Goal: Transaction & Acquisition: Purchase product/service

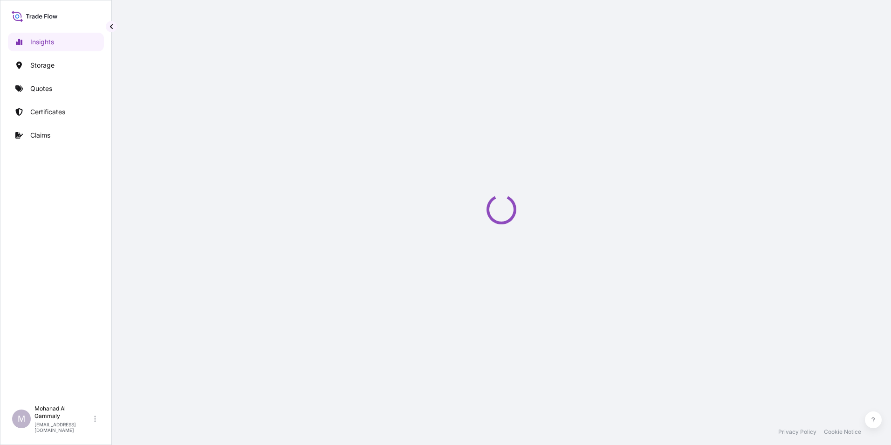
select select "2025"
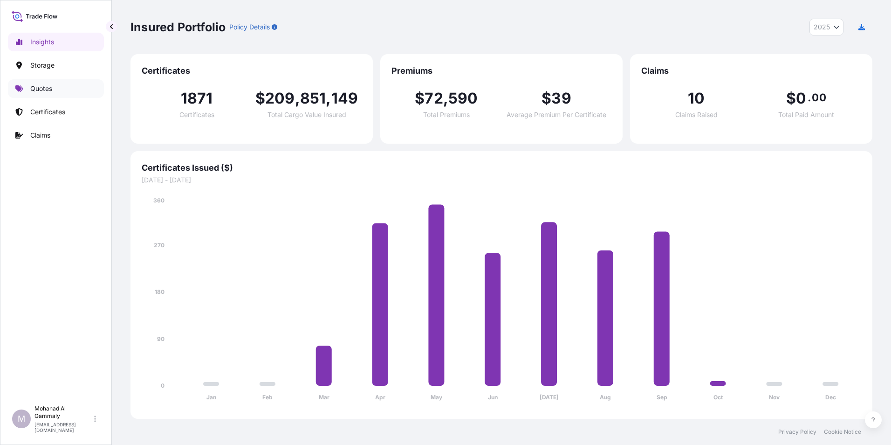
click at [38, 92] on p "Quotes" at bounding box center [41, 88] width 22 height 9
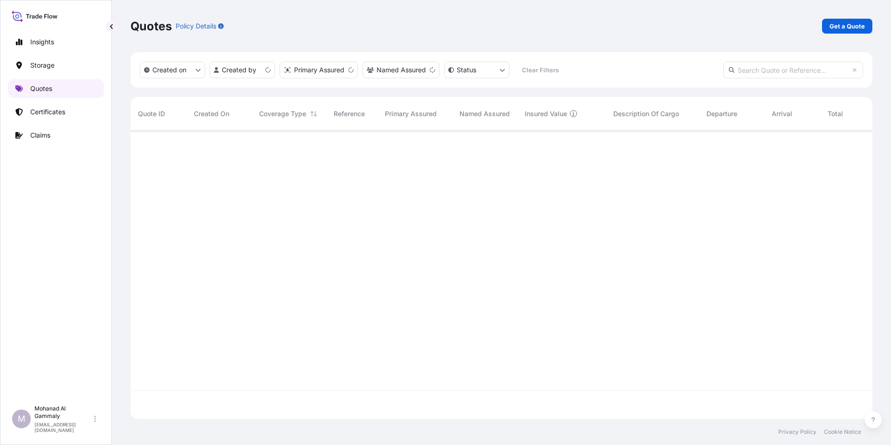
scroll to position [286, 735]
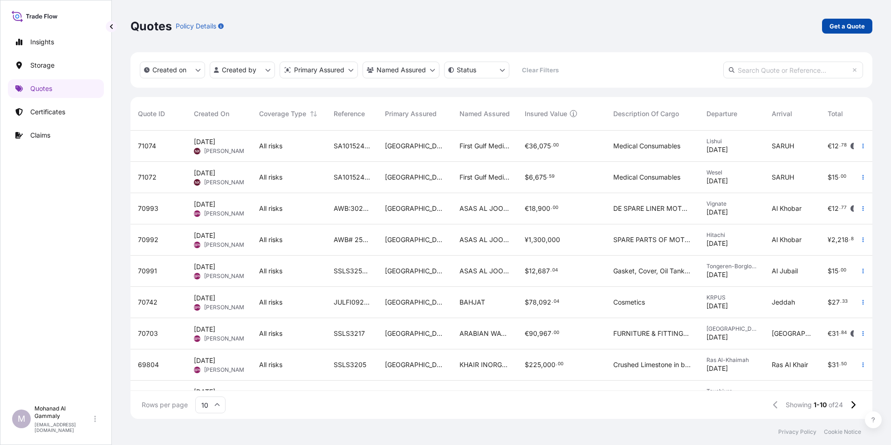
click at [836, 26] on p "Get a Quote" at bounding box center [846, 25] width 35 height 9
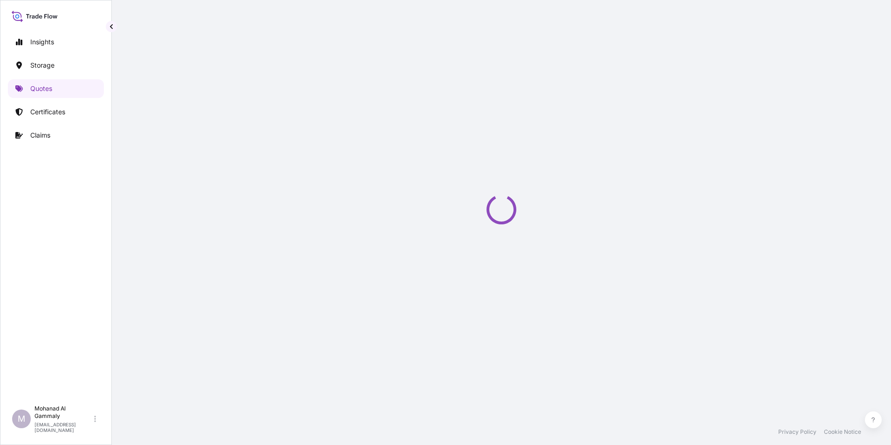
select select "Water"
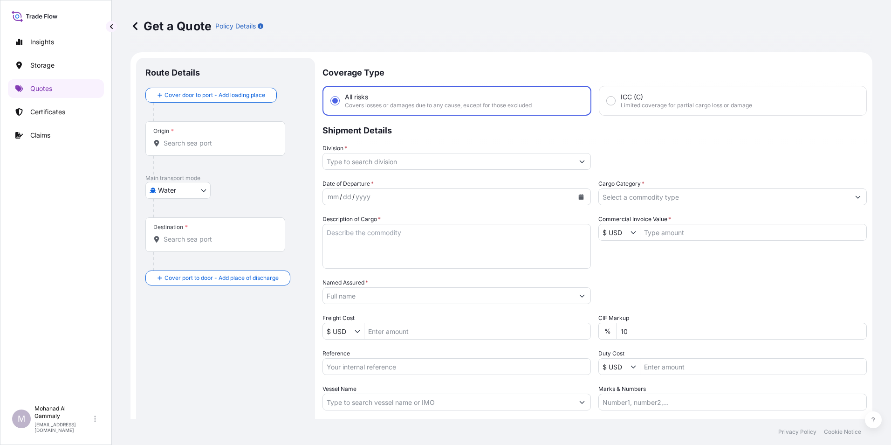
scroll to position [15, 0]
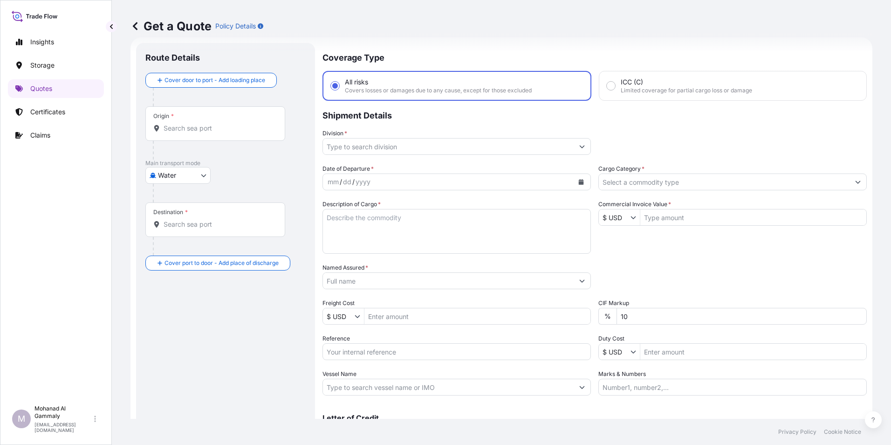
click at [201, 120] on div "Origin *" at bounding box center [215, 123] width 140 height 34
click at [201, 123] on input "Origin *" at bounding box center [219, 127] width 110 height 9
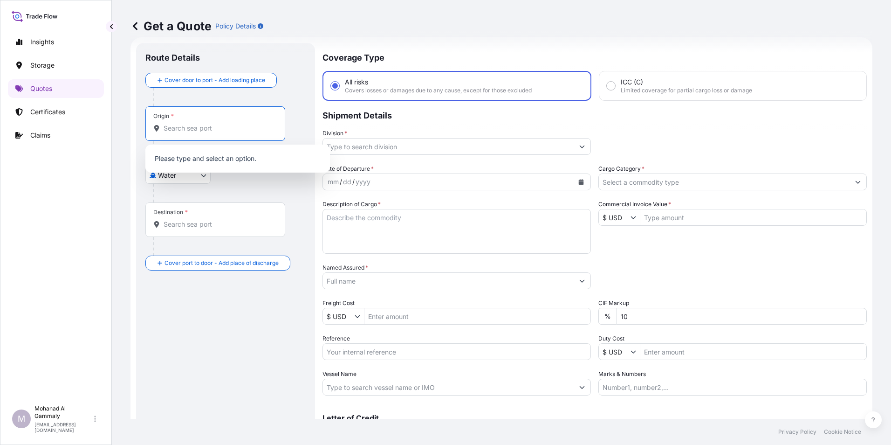
paste input "Jeddah"
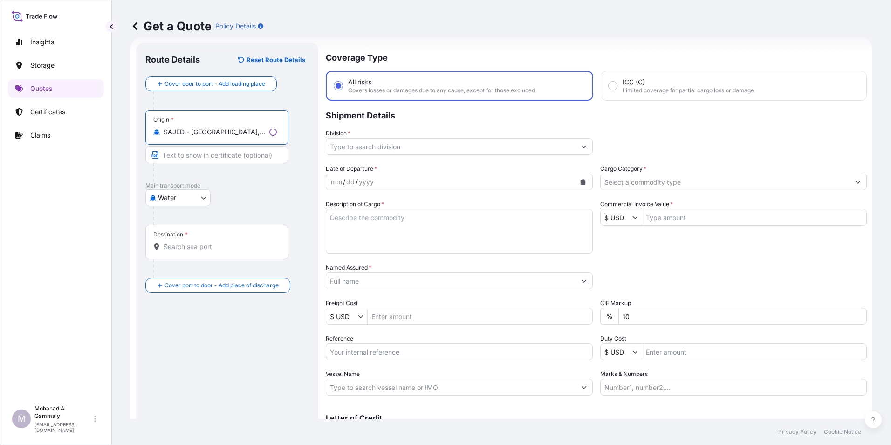
scroll to position [62, 0]
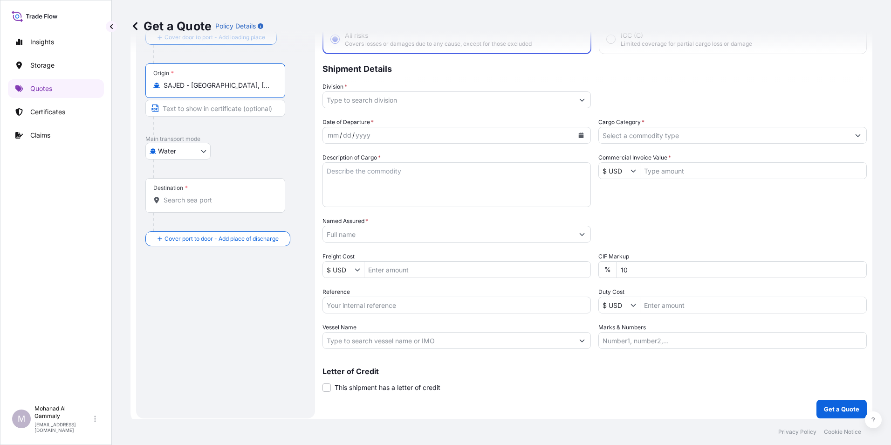
type input "SAJED - [GEOGRAPHIC_DATA], [GEOGRAPHIC_DATA]"
click at [185, 201] on input "Destination *" at bounding box center [219, 199] width 110 height 9
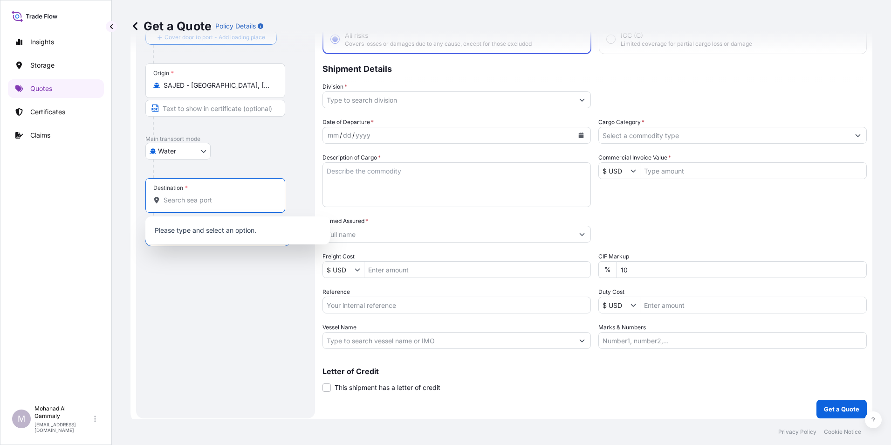
paste input "Sokhna"
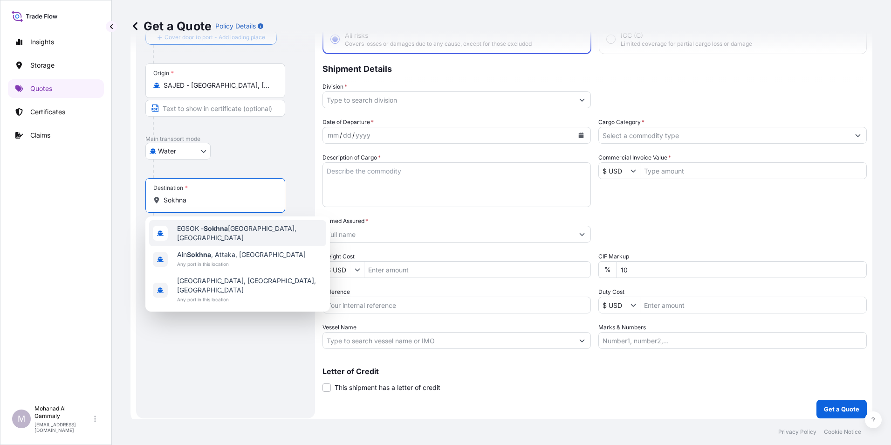
click at [199, 235] on span "EGSOK - [GEOGRAPHIC_DATA], [GEOGRAPHIC_DATA]" at bounding box center [249, 233] width 145 height 19
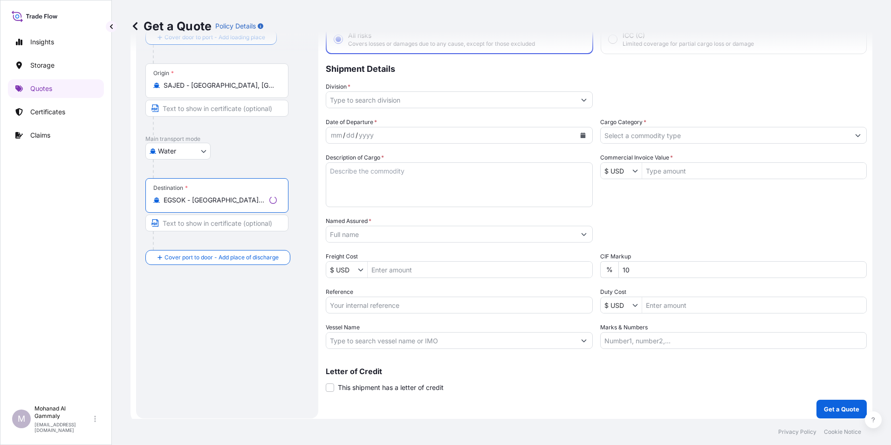
type input "EGSOK - [GEOGRAPHIC_DATA], [GEOGRAPHIC_DATA]"
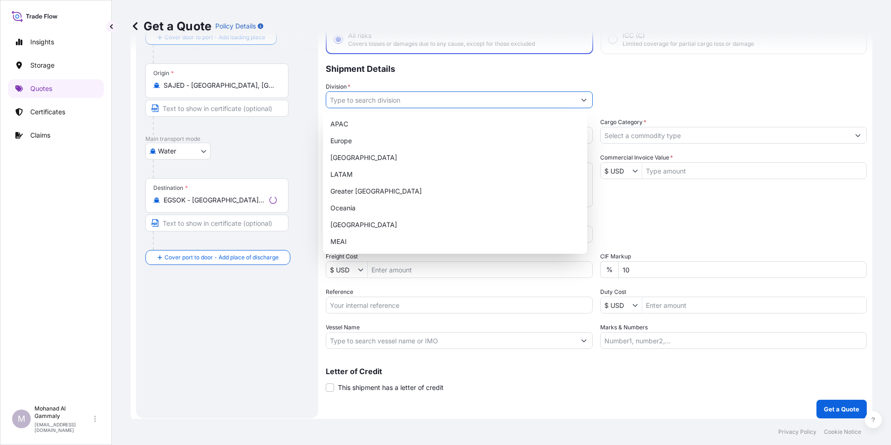
click at [576, 101] on button "Show suggestions" at bounding box center [584, 99] width 17 height 17
click at [369, 138] on div "Europe" at bounding box center [455, 140] width 257 height 17
type input "Europe"
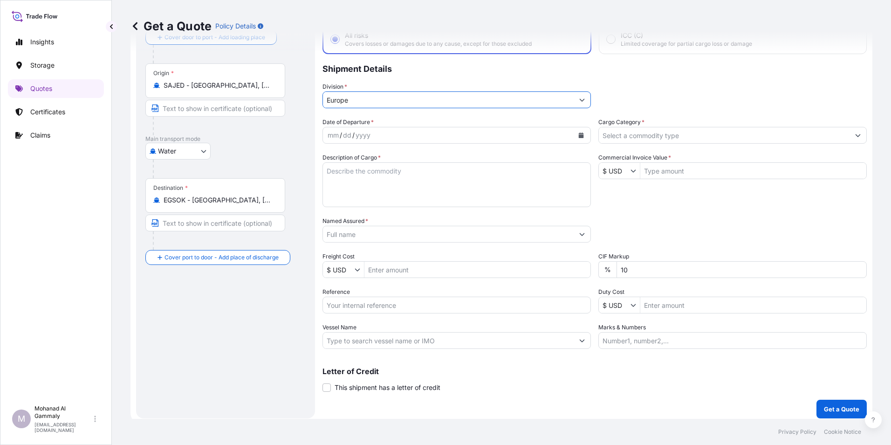
click at [367, 174] on textarea "Description of Cargo *" at bounding box center [456, 184] width 268 height 45
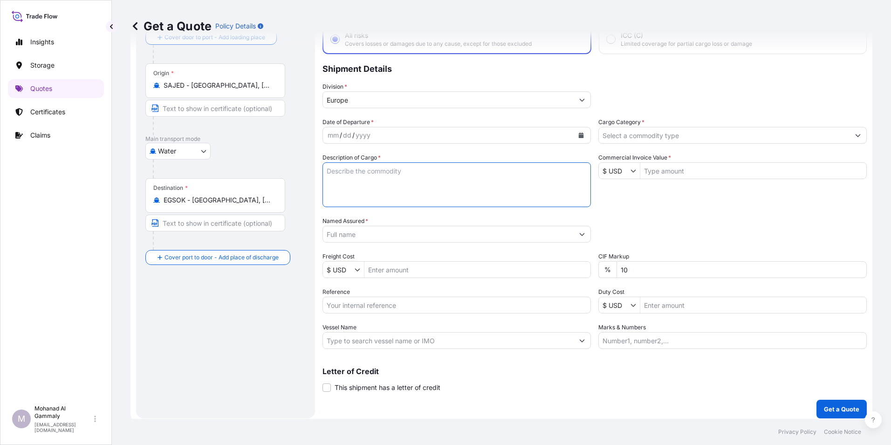
click at [356, 185] on textarea "Description of Cargo *" at bounding box center [456, 184] width 268 height 45
paste textarea "Food Items"
type textarea "Food Items"
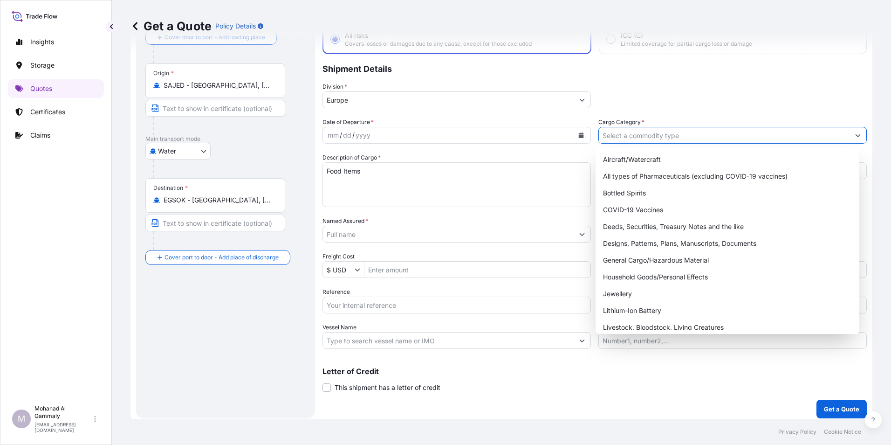
click at [675, 135] on input "Cargo Category *" at bounding box center [724, 135] width 251 height 17
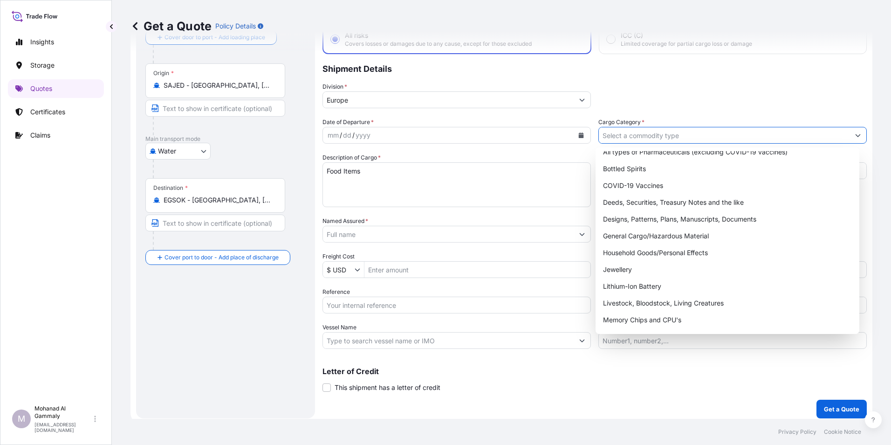
scroll to position [17, 0]
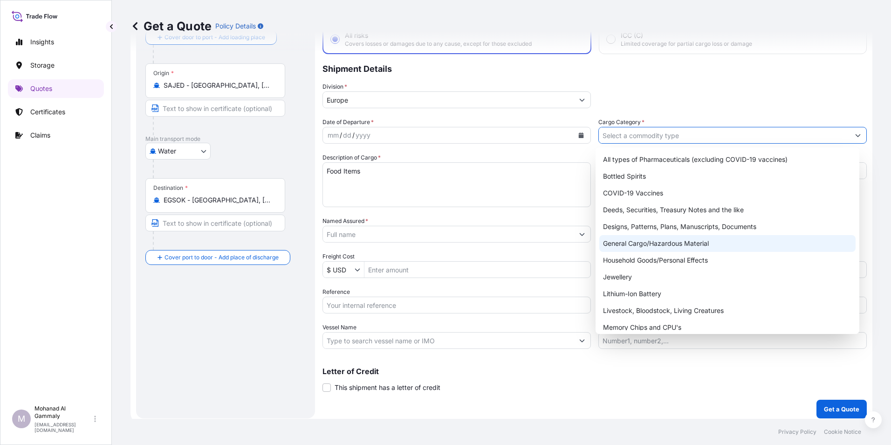
click at [632, 240] on div "General Cargo/Hazardous Material" at bounding box center [727, 243] width 257 height 17
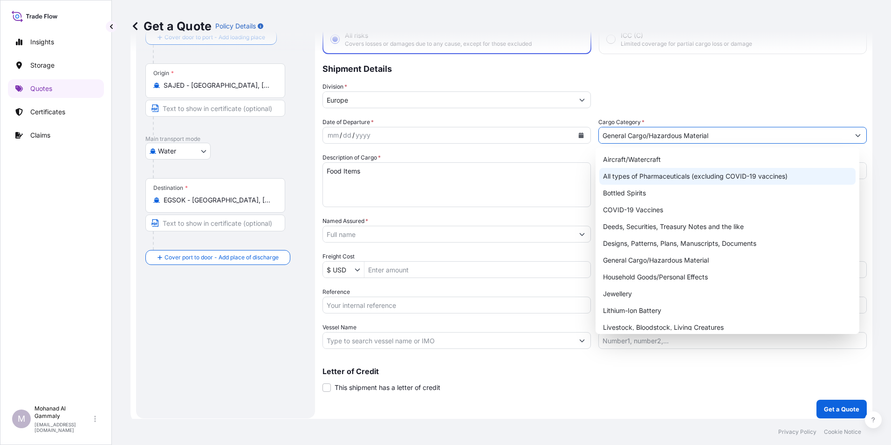
click at [678, 171] on div "All types of Pharmaceuticals (excluding COVID-19 vaccines)" at bounding box center [727, 176] width 257 height 17
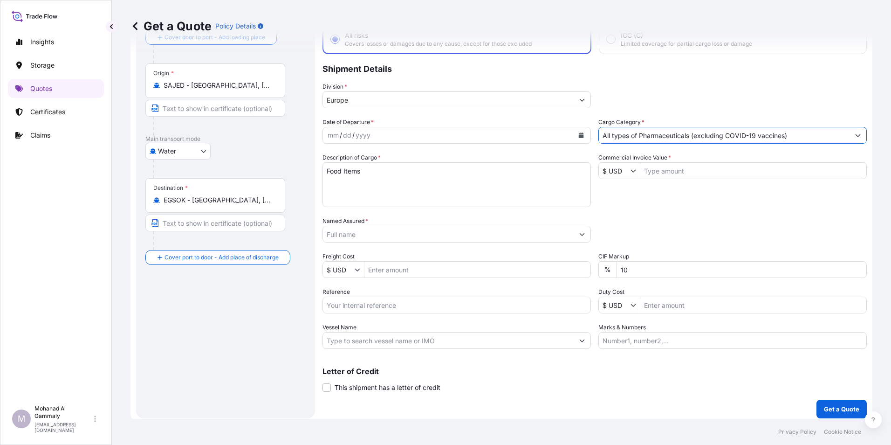
click at [715, 136] on input "All types of Pharmaceuticals (excluding COVID-19 vaccines)" at bounding box center [724, 135] width 251 height 17
click at [855, 137] on icon "Show suggestions" at bounding box center [858, 135] width 6 height 6
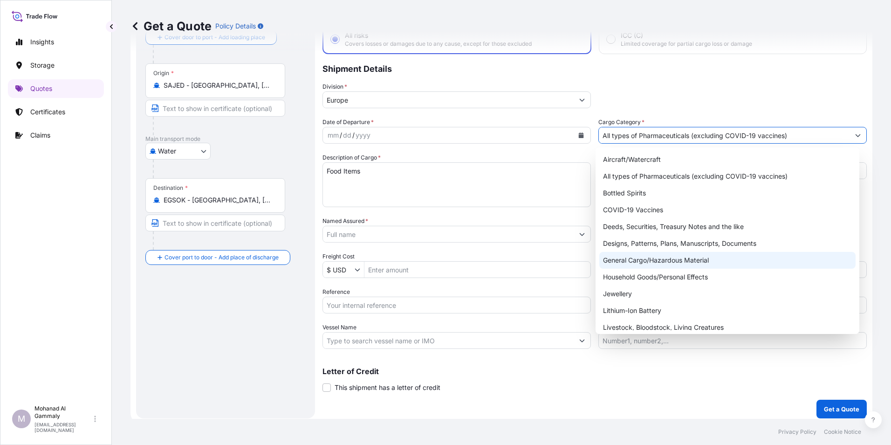
click at [666, 260] on div "General Cargo/Hazardous Material" at bounding box center [727, 260] width 257 height 17
type input "General Cargo/Hazardous Material"
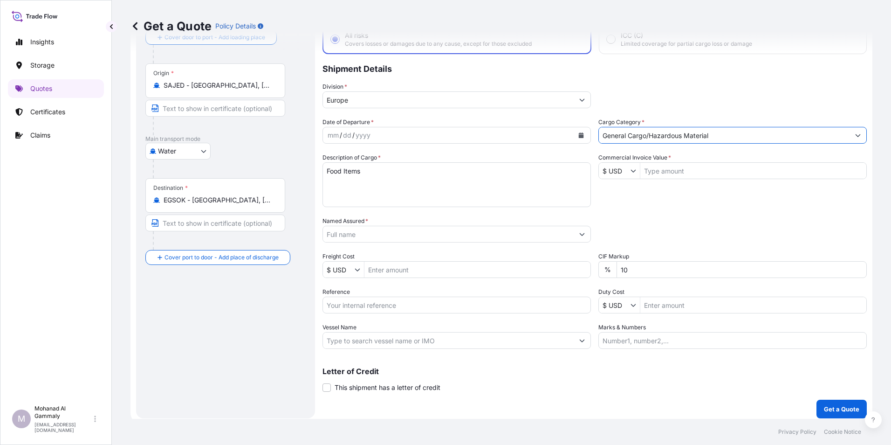
click at [661, 171] on input "Commercial Invoice Value *" at bounding box center [753, 170] width 226 height 17
type input "180,446.4"
click at [643, 272] on input "10" at bounding box center [742, 269] width 250 height 17
type input "1"
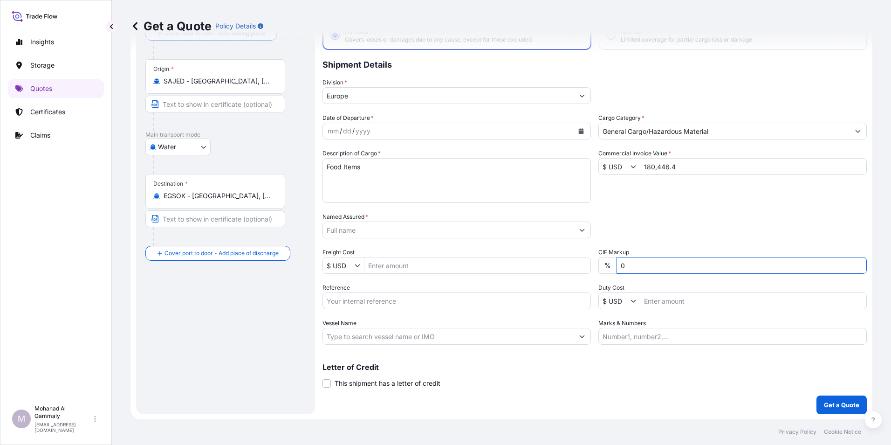
scroll to position [67, 0]
type input "0"
click at [367, 299] on input "Reference" at bounding box center [456, 299] width 268 height 17
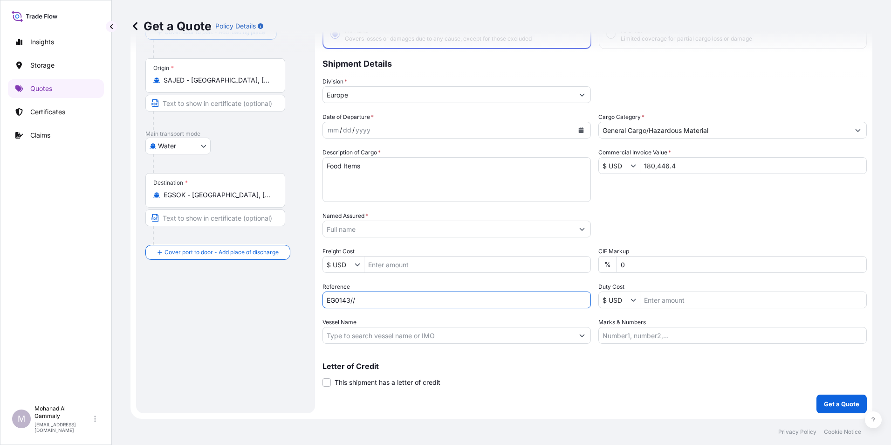
paste input "3315244879"
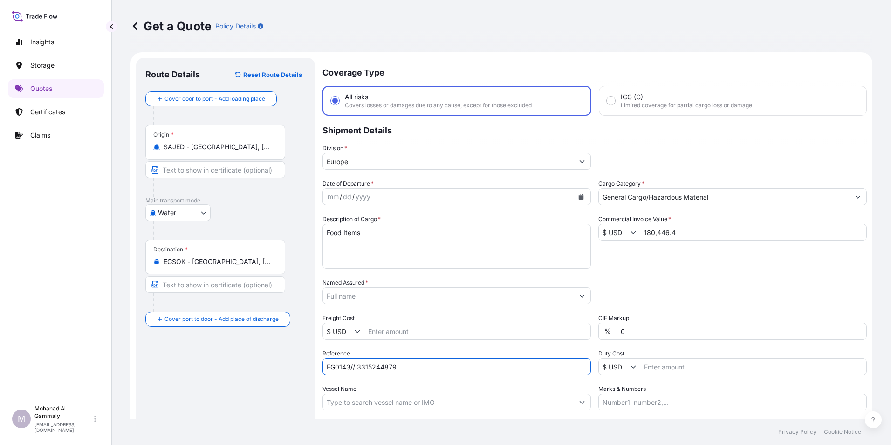
type input "EG0143// 3315244879"
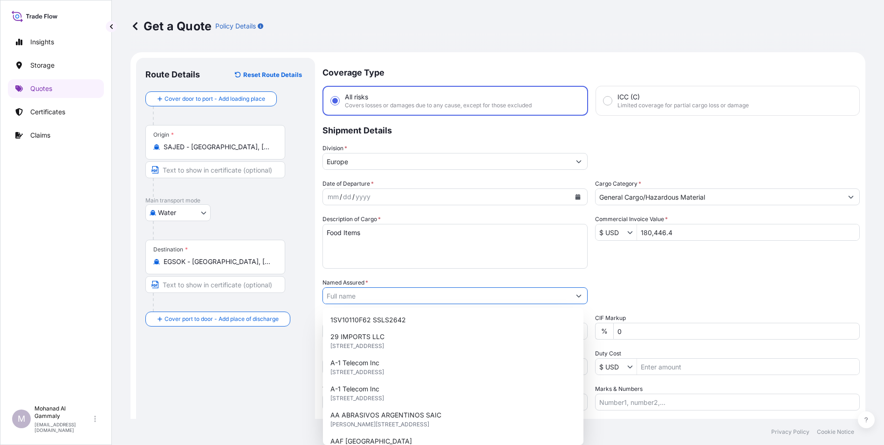
click at [411, 298] on input "Named Assured *" at bounding box center [446, 295] width 247 height 17
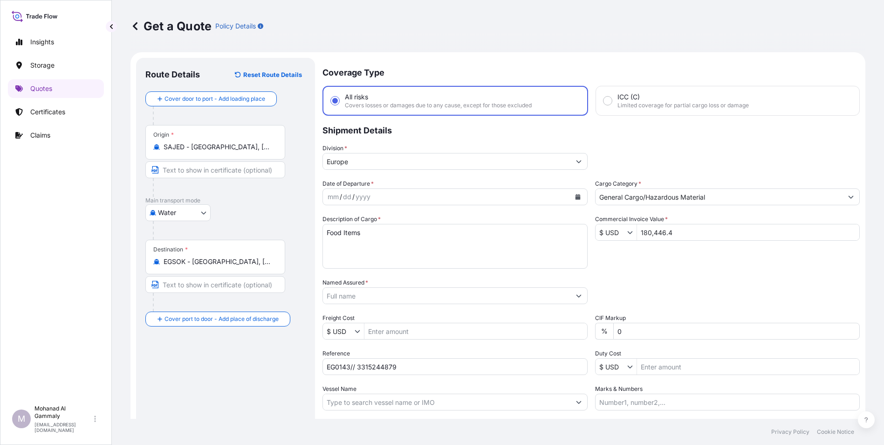
click at [353, 297] on input "Named Assured *" at bounding box center [446, 295] width 247 height 17
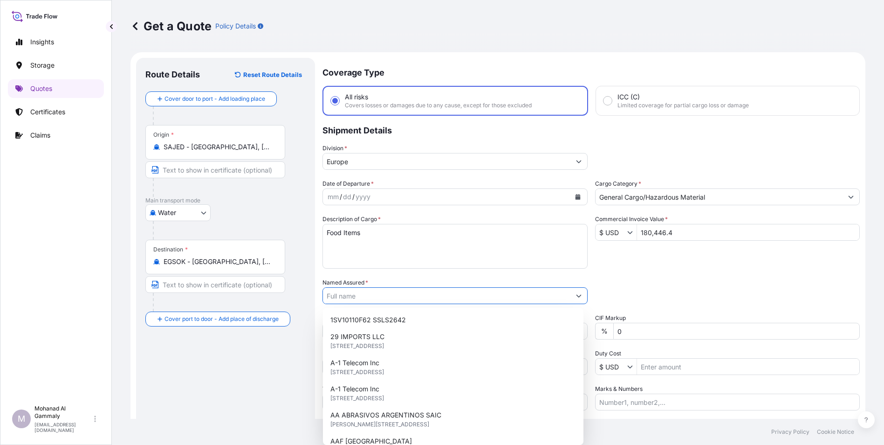
paste input "Phinehill Arabia Food Ltd"
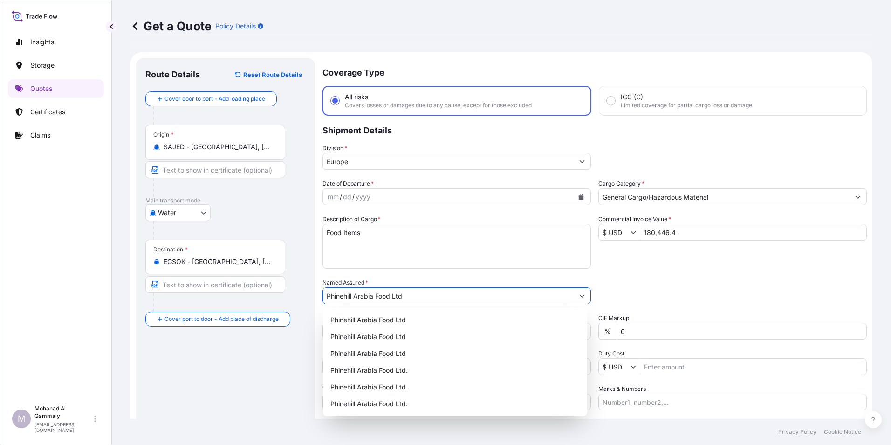
type input "Phinehill Arabia Food Ltd"
click at [637, 304] on div "Date of Departure * mm / dd / yyyy Cargo Category * General Cargo/Hazardous Mat…" at bounding box center [594, 294] width 544 height 231
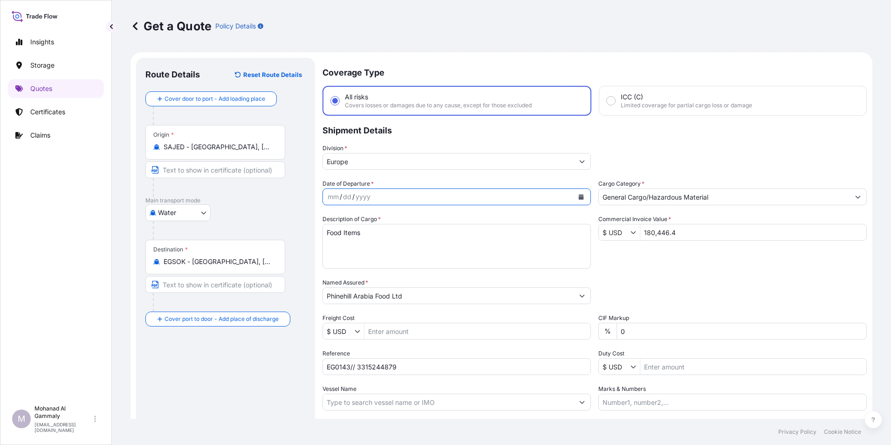
click at [579, 194] on icon "Calendar" at bounding box center [581, 197] width 5 height 6
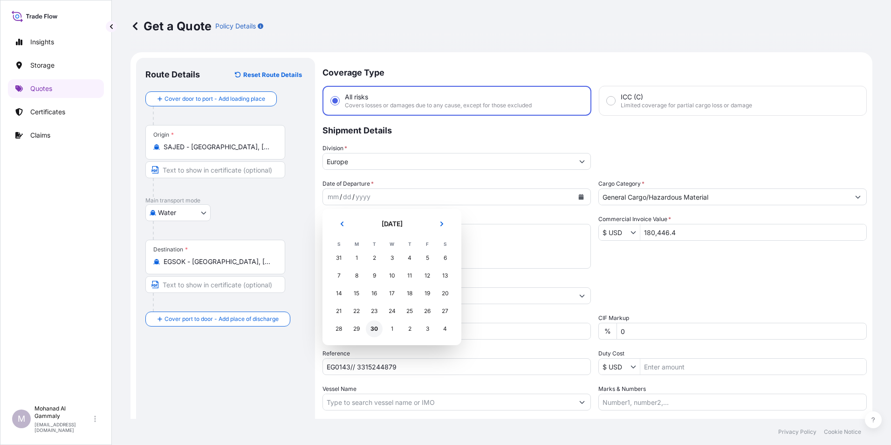
click at [373, 329] on div "30" at bounding box center [374, 328] width 17 height 17
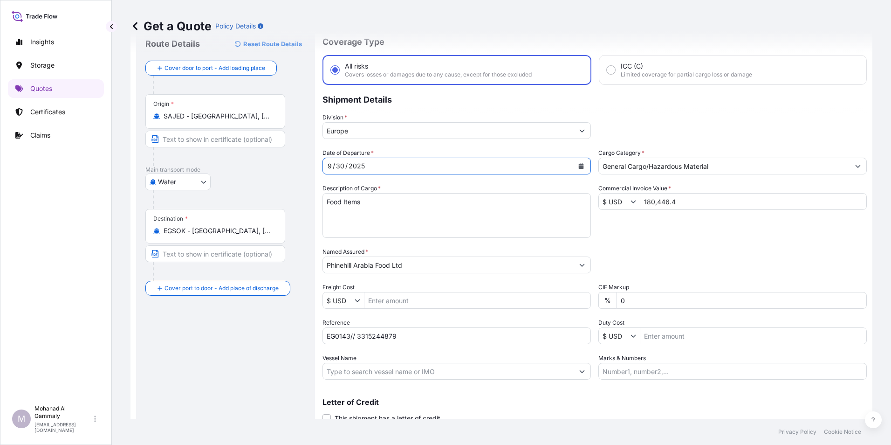
scroll to position [67, 0]
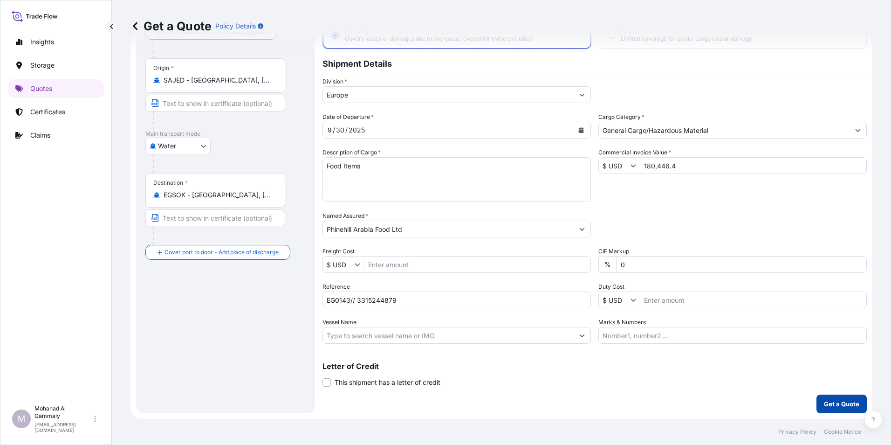
click at [842, 402] on p "Get a Quote" at bounding box center [841, 403] width 35 height 9
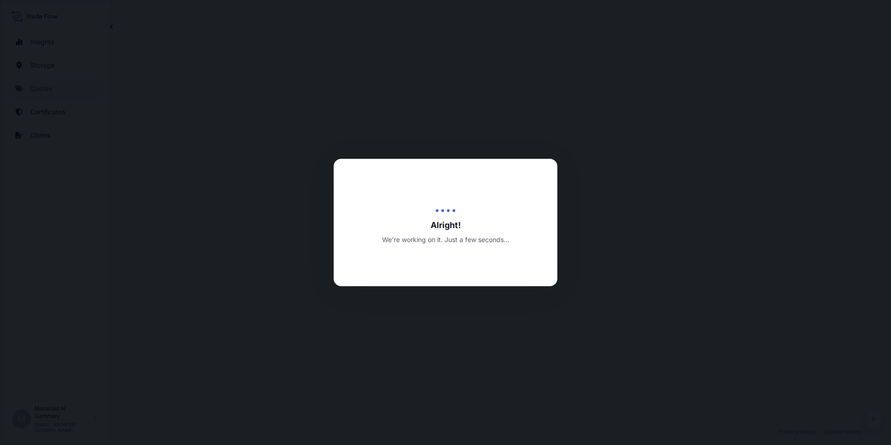
select select "Water"
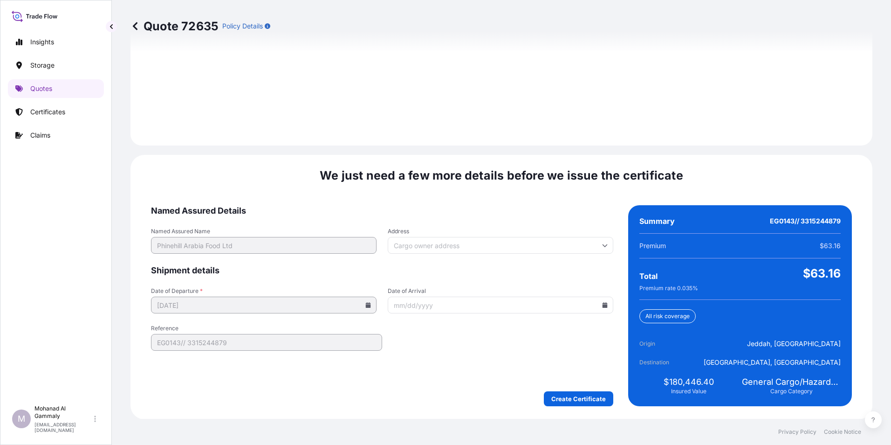
scroll to position [1312, 0]
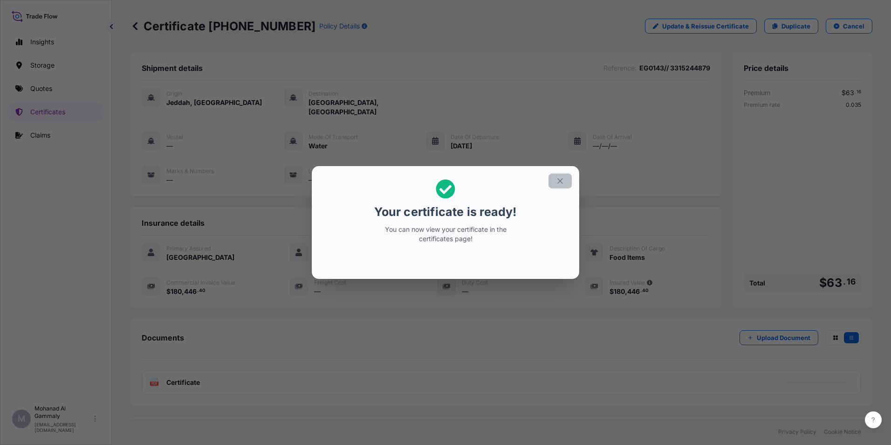
click at [557, 181] on icon "button" at bounding box center [560, 181] width 8 height 8
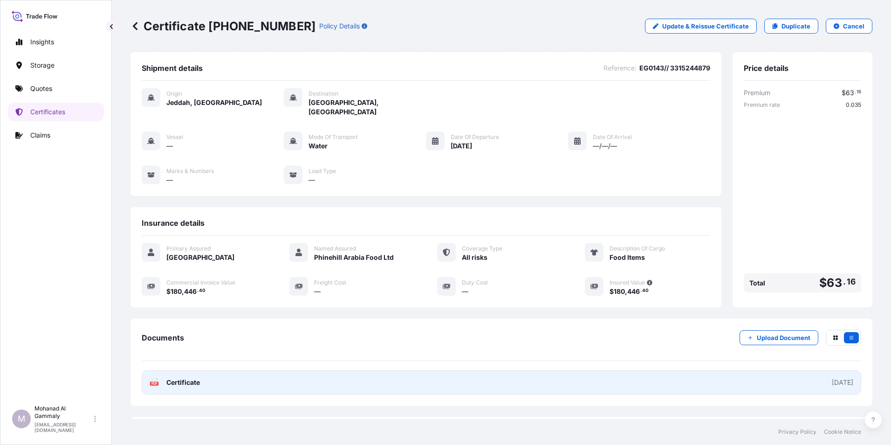
click at [808, 376] on link "PDF Certificate [DATE]" at bounding box center [501, 382] width 719 height 24
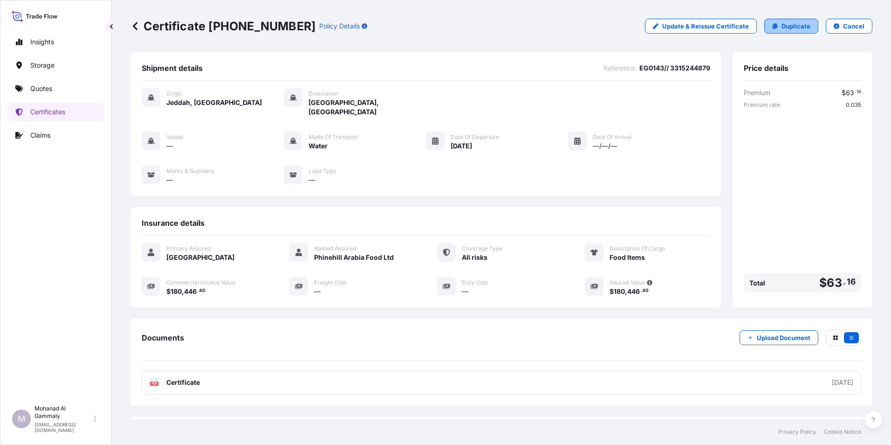
click at [781, 24] on p "Duplicate" at bounding box center [795, 25] width 29 height 9
select select "Water"
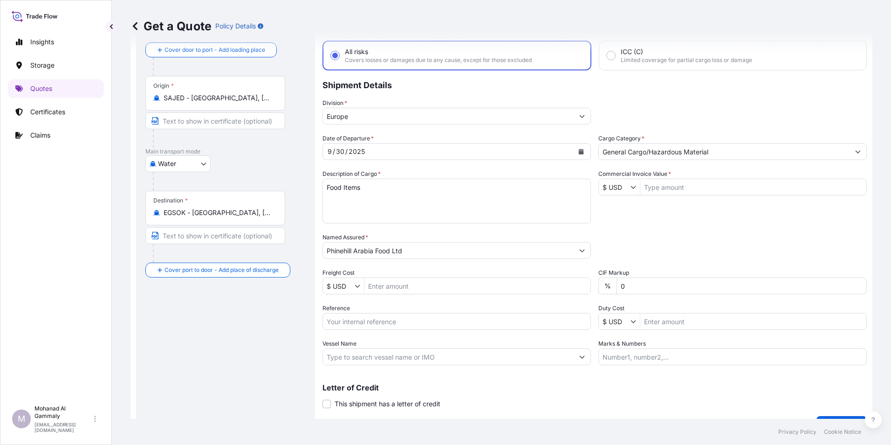
scroll to position [62, 0]
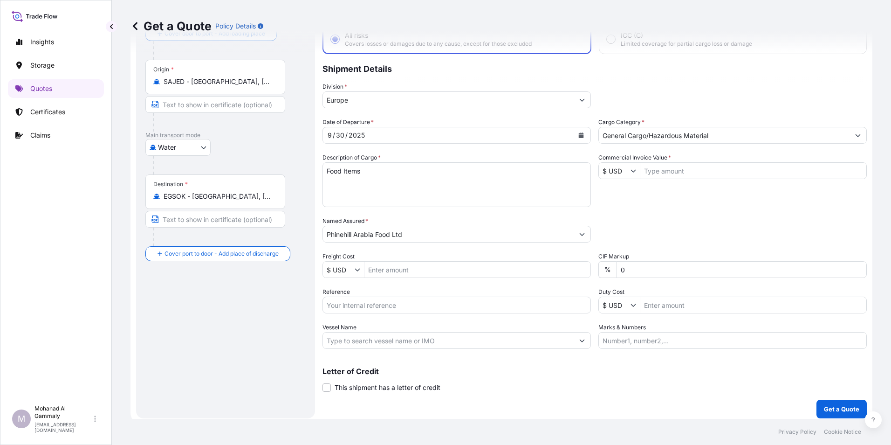
click at [669, 170] on input "Commercial Invoice Value *" at bounding box center [753, 170] width 226 height 17
type input "70,783.2"
click at [376, 310] on input "Reference" at bounding box center [456, 304] width 268 height 17
click at [351, 306] on input "EG0143// 3315244879" at bounding box center [456, 304] width 268 height 17
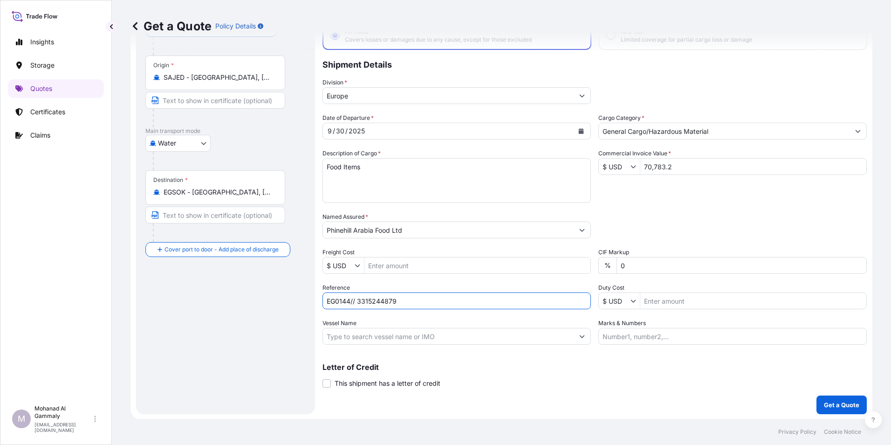
scroll to position [67, 0]
type input "EG0144// 3315244879"
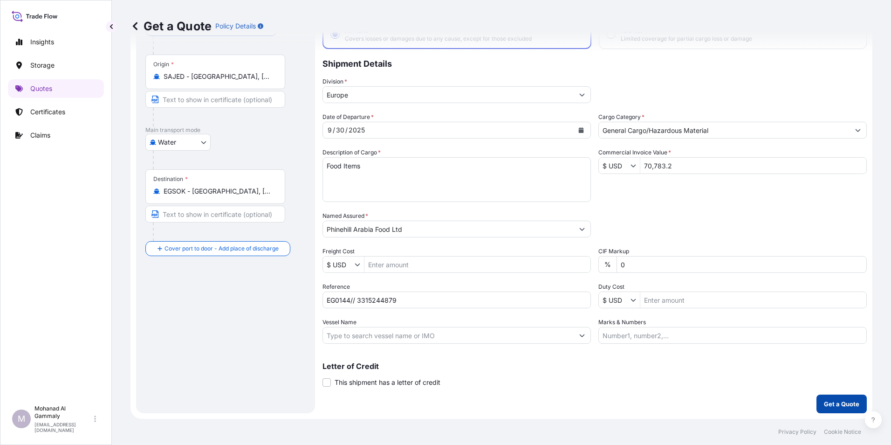
click at [824, 401] on p "Get a Quote" at bounding box center [841, 403] width 35 height 9
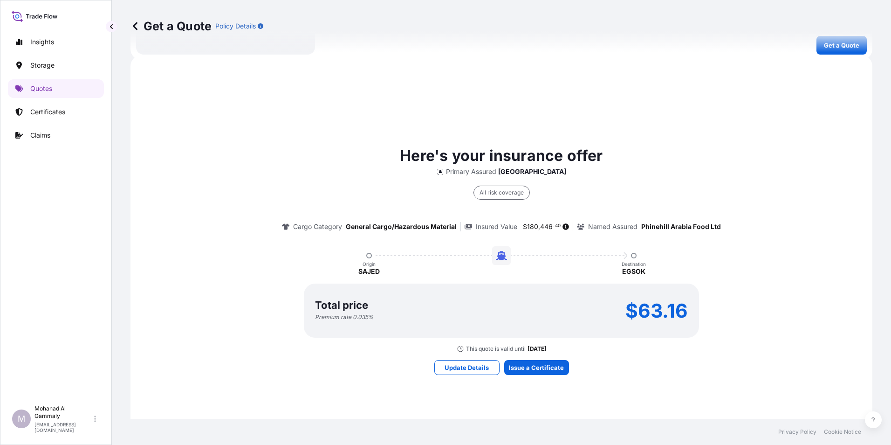
scroll to position [433, 0]
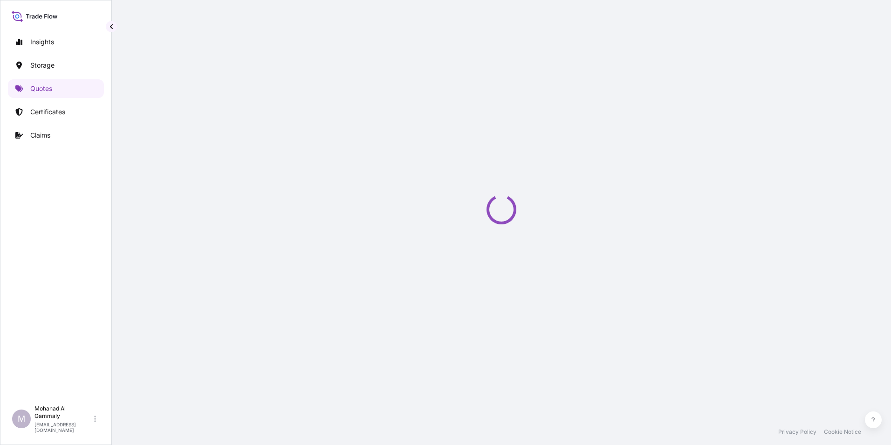
select select "Water"
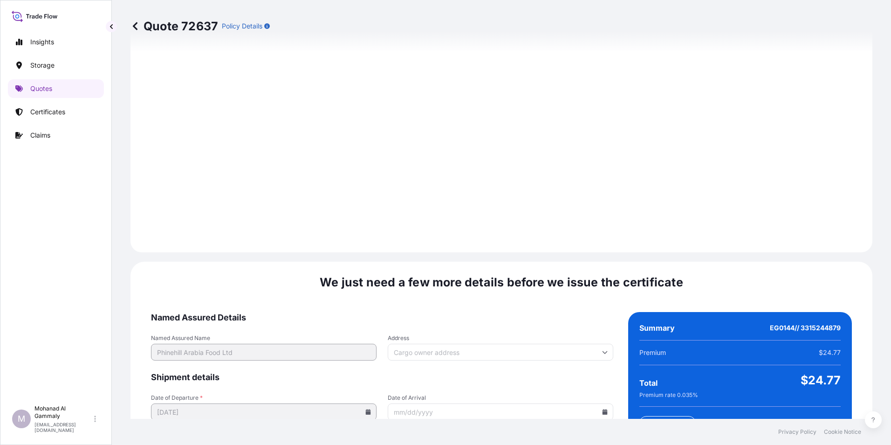
scroll to position [1312, 0]
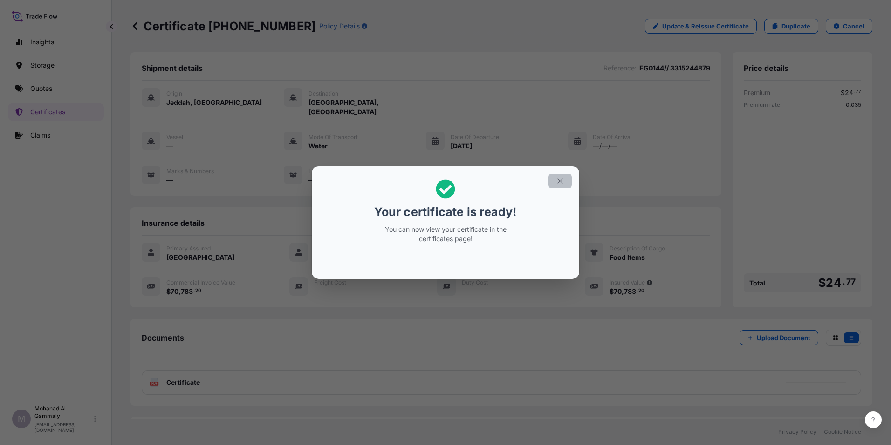
click at [558, 182] on icon "button" at bounding box center [560, 181] width 8 height 8
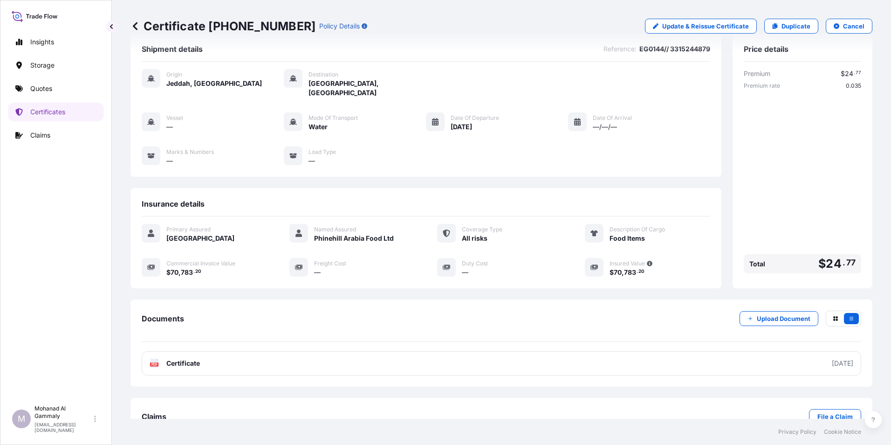
scroll to position [36, 0]
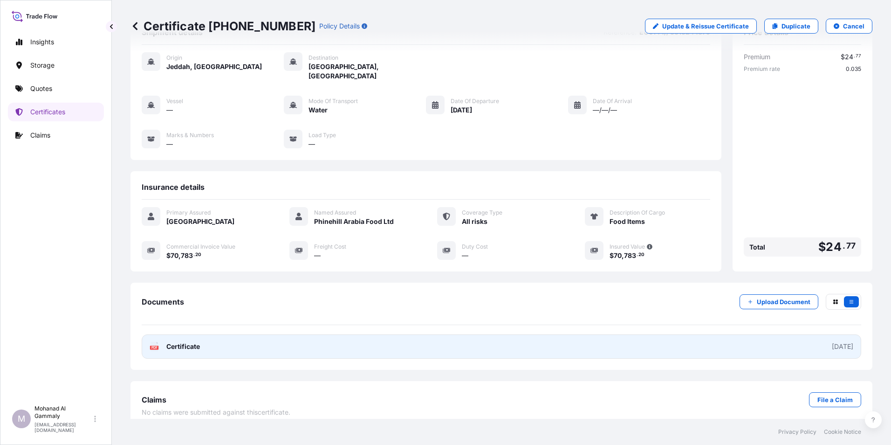
click at [692, 343] on link "PDF Certificate [DATE]" at bounding box center [501, 346] width 719 height 24
